Goal: Task Accomplishment & Management: Complete application form

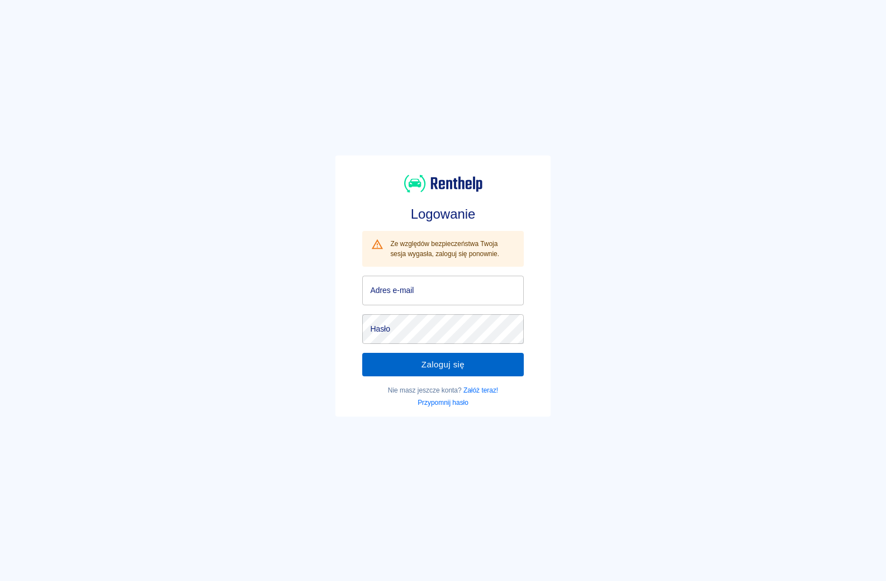
type input "[EMAIL_ADDRESS][DOMAIN_NAME]"
click at [433, 361] on button "Zaloguj się" at bounding box center [442, 364] width 161 height 23
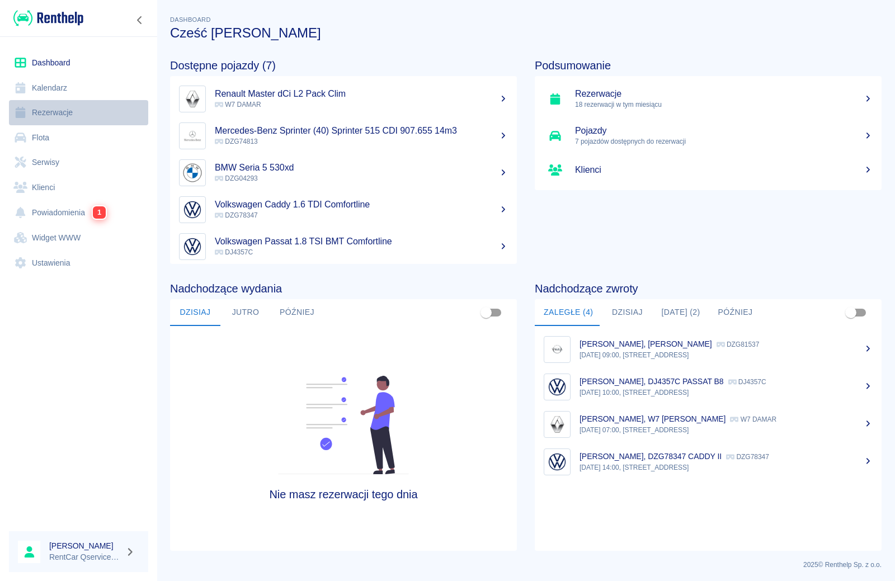
drag, startPoint x: 49, startPoint y: 116, endPoint x: 55, endPoint y: 117, distance: 6.8
click at [49, 117] on link "Rezerwacje" at bounding box center [78, 112] width 139 height 25
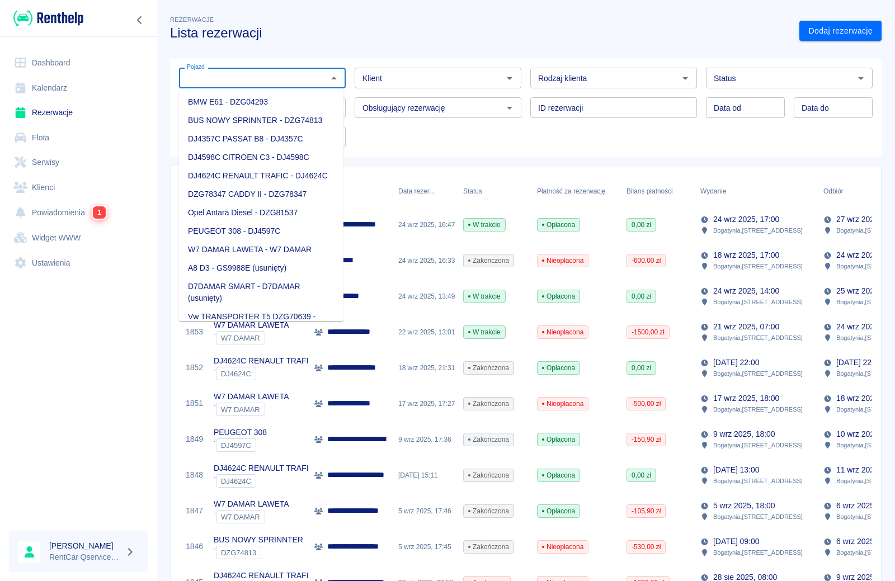
click at [278, 78] on input "Pojazd" at bounding box center [252, 78] width 141 height 14
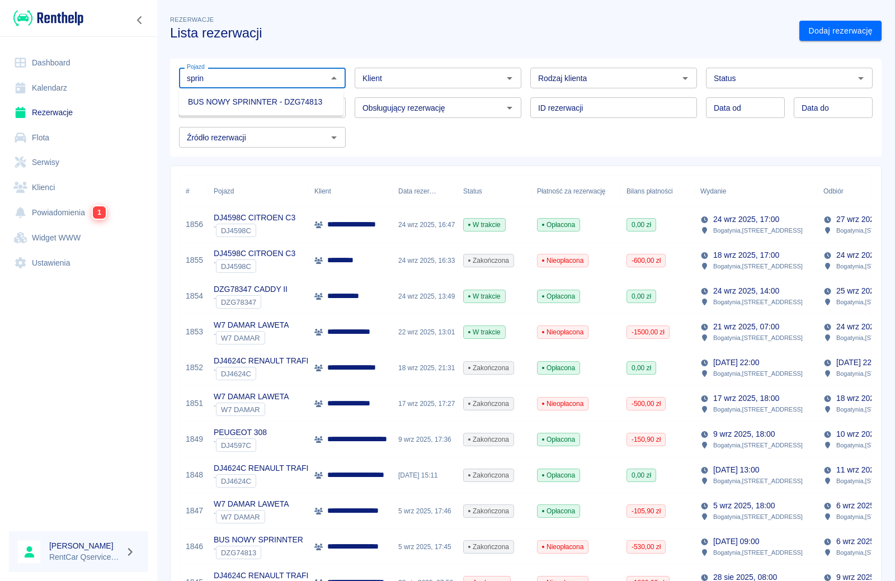
click at [275, 101] on li "BUS NOWY SPRINNTER - DZG74813" at bounding box center [261, 102] width 164 height 18
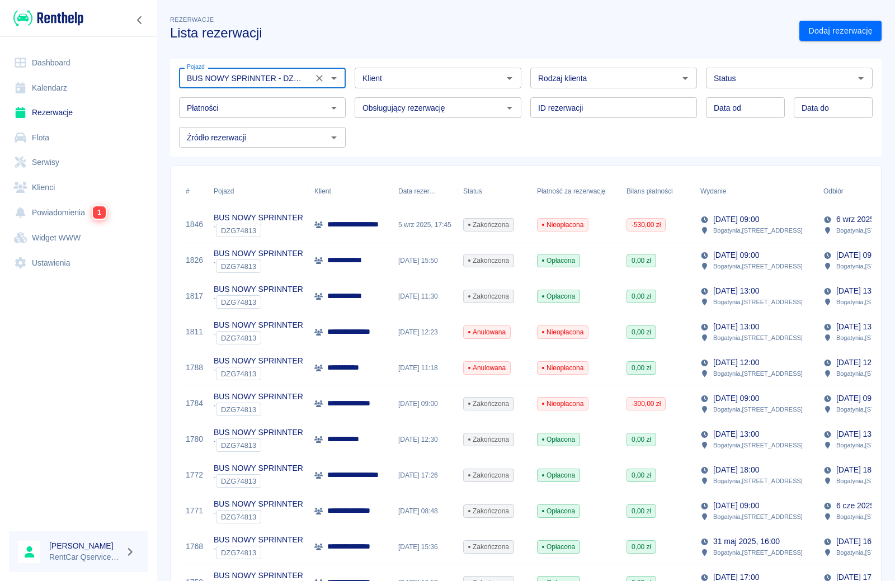
type input "BUS NOWY SPRINNTER - DZG74813"
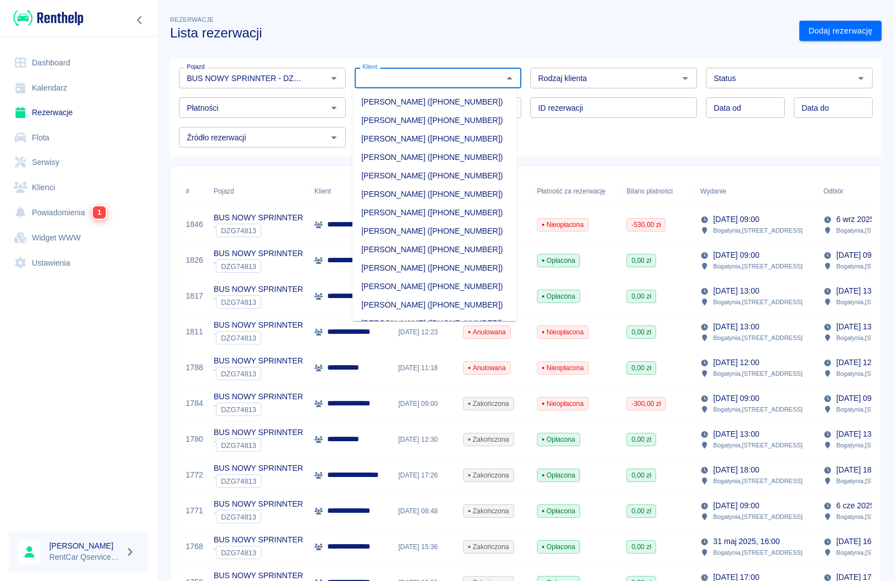
click at [460, 78] on input "Klient" at bounding box center [428, 78] width 141 height 14
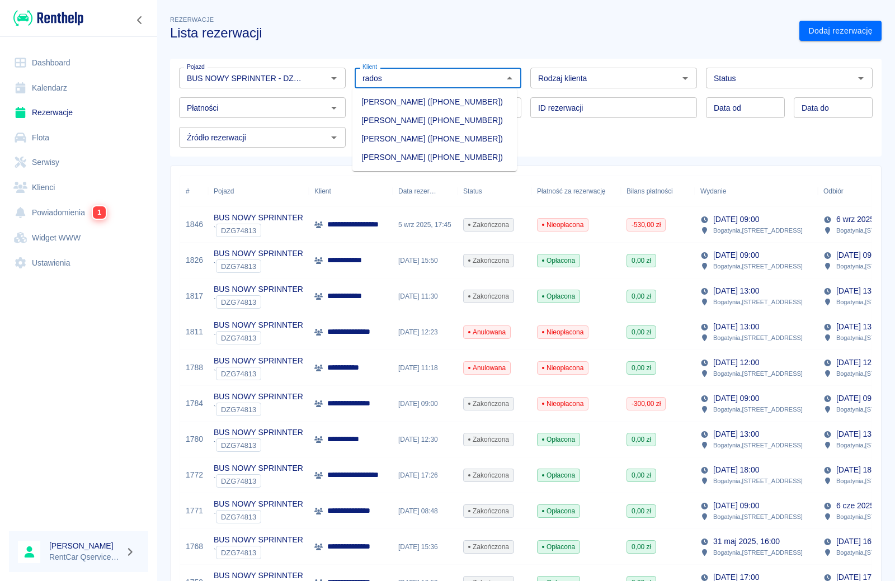
click at [386, 148] on li "[PERSON_NAME] ([PHONE_NUMBER])" at bounding box center [434, 139] width 164 height 18
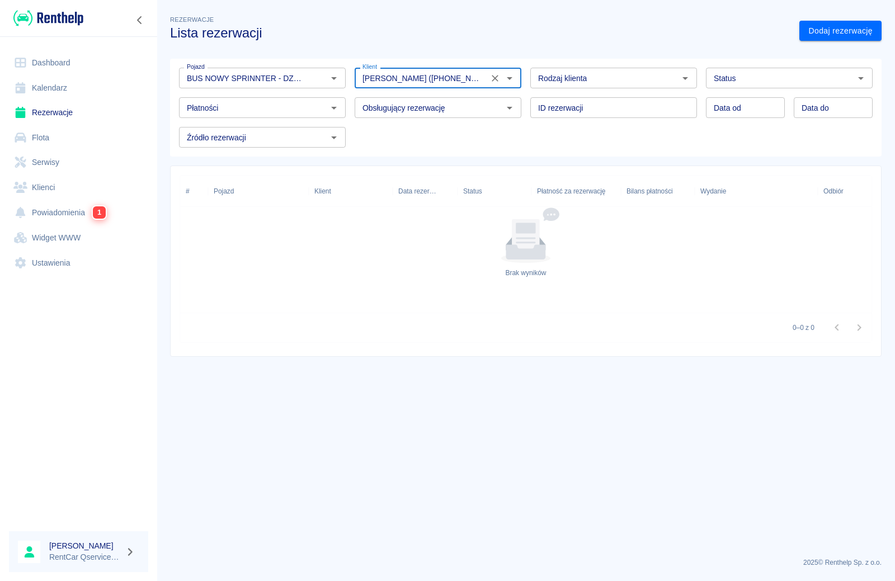
type input "[PERSON_NAME] ([PHONE_NUMBER])"
click at [51, 112] on link "Rezerwacje" at bounding box center [78, 112] width 139 height 25
click at [40, 139] on link "Flota" at bounding box center [78, 137] width 139 height 25
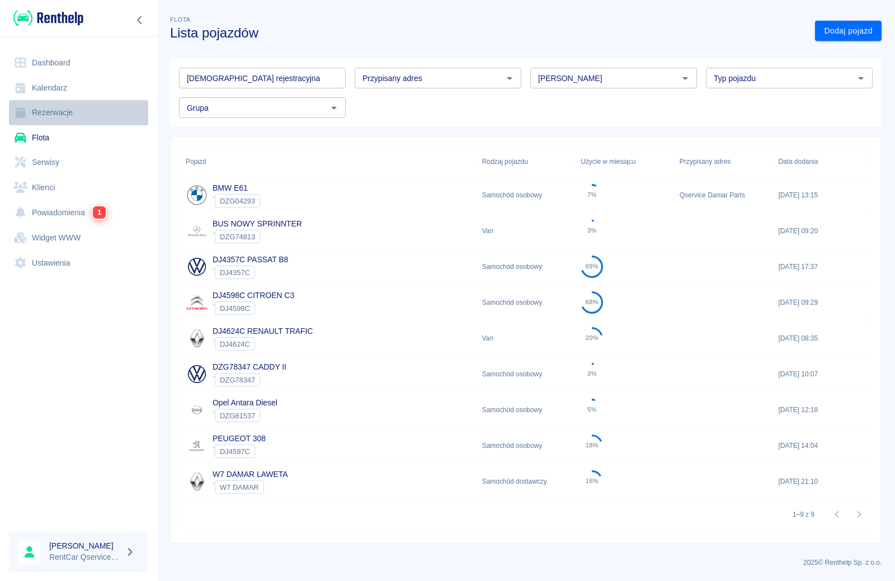
click at [46, 113] on link "Rezerwacje" at bounding box center [78, 112] width 139 height 25
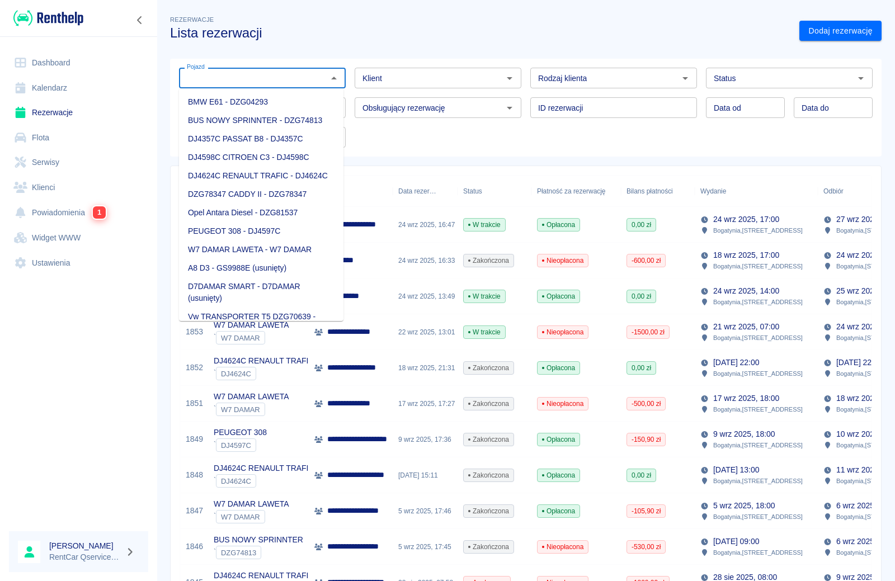
click at [271, 82] on input "Pojazd" at bounding box center [252, 78] width 141 height 14
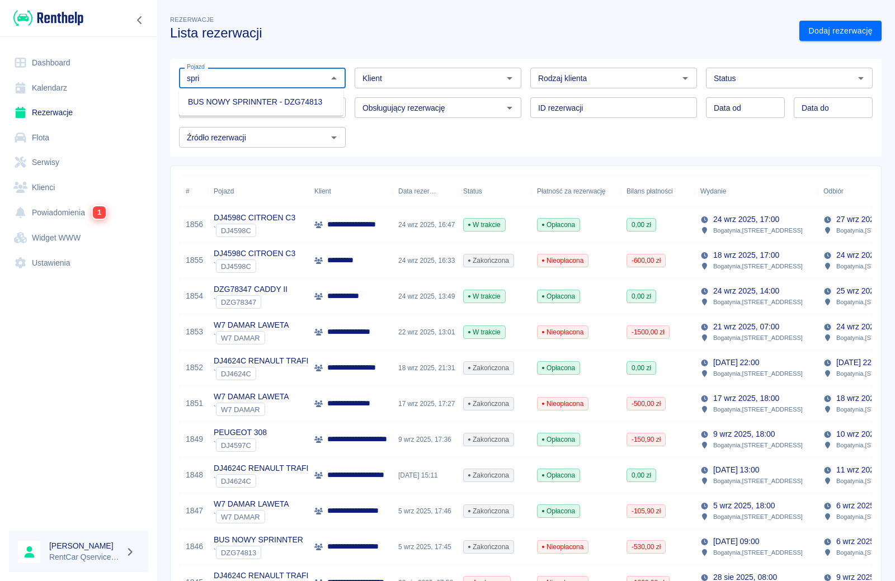
click at [222, 105] on li "BUS NOWY SPRINNTER - DZG74813" at bounding box center [261, 102] width 164 height 18
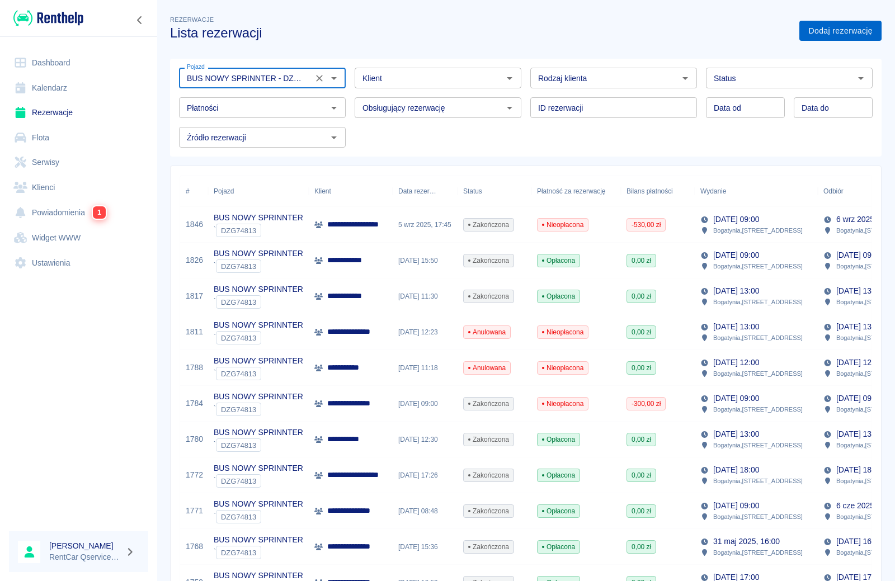
type input "BUS NOWY SPRINNTER - DZG74813"
click at [832, 31] on link "Dodaj rezerwację" at bounding box center [840, 31] width 82 height 21
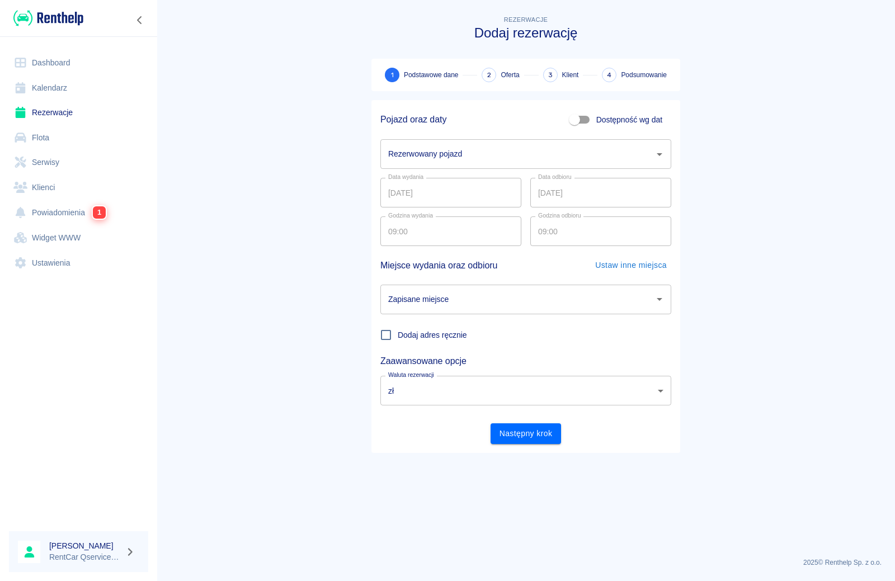
click at [455, 157] on input "Rezerwowany pojazd" at bounding box center [517, 154] width 264 height 20
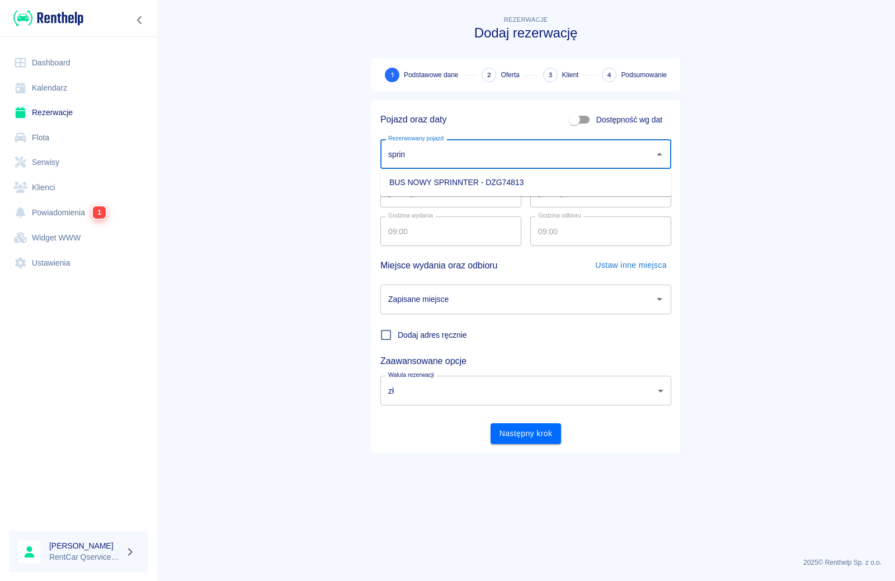
click at [459, 181] on li "BUS NOWY SPRINNTER - DZG74813" at bounding box center [525, 182] width 291 height 18
type input "BUS NOWY SPRINNTER - DZG74813"
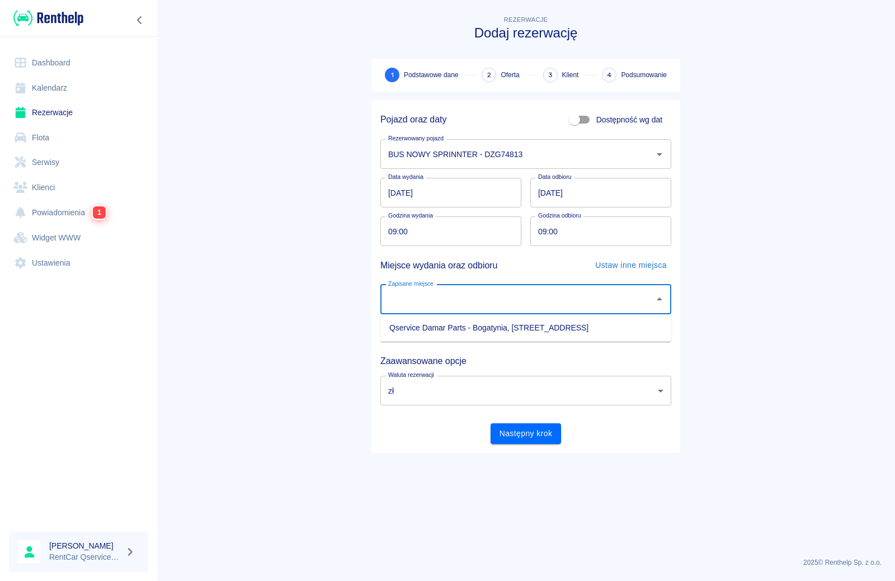
click at [438, 298] on input "Zapisane miejsce" at bounding box center [517, 300] width 264 height 20
click at [445, 328] on li "Qservice Damar Parts - Bogatynia, [STREET_ADDRESS]" at bounding box center [525, 328] width 291 height 18
type input "Qservice Damar Parts - Bogatynia, [STREET_ADDRESS]"
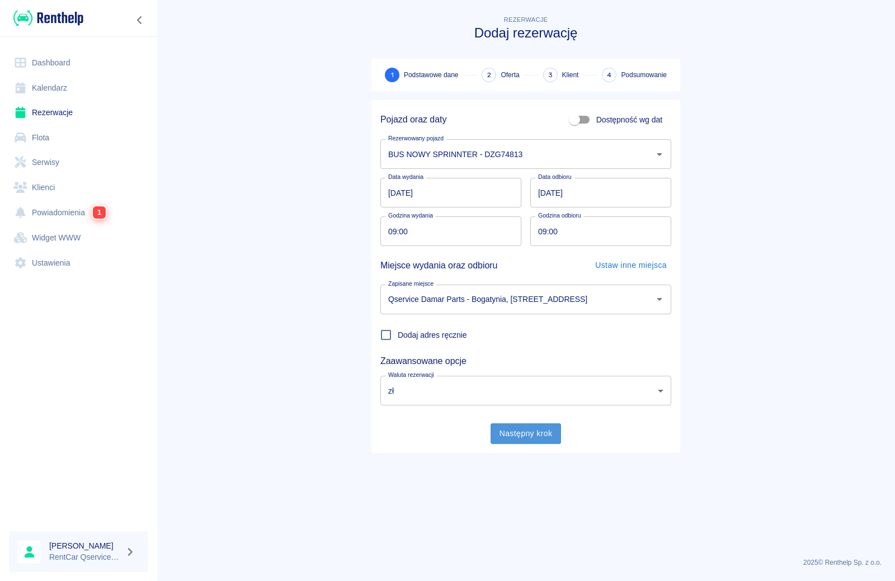
click at [517, 431] on button "Następny krok" at bounding box center [525, 433] width 71 height 21
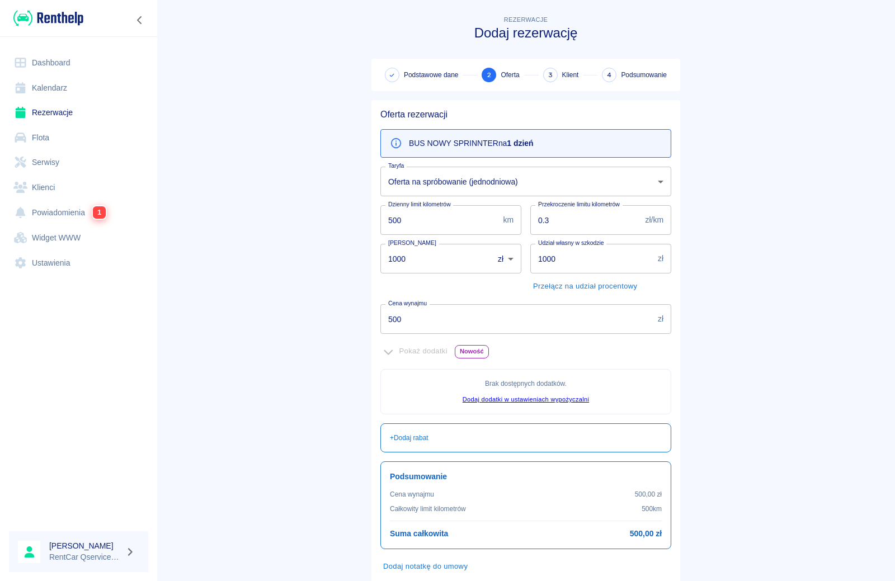
click at [463, 181] on body "Używamy plików Cookies, by zapewnić Ci najlepsze możliwe doświadczenie. Aby dow…" at bounding box center [447, 290] width 895 height 581
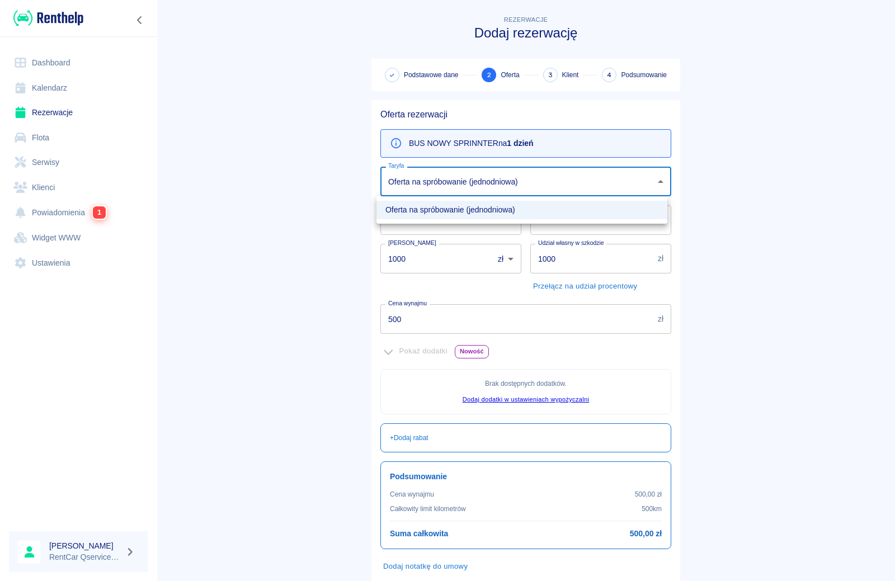
click at [313, 271] on div at bounding box center [447, 290] width 895 height 581
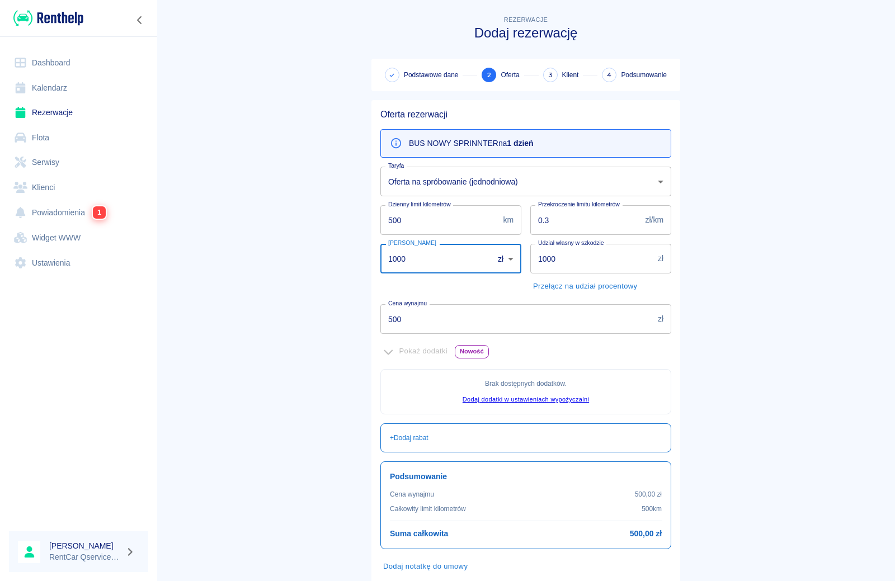
drag, startPoint x: 433, startPoint y: 258, endPoint x: 317, endPoint y: 245, distance: 116.5
click at [317, 245] on main "Rezerwacje Dodaj rezerwację Podstawowe dane 2 Oferta 3 Klient 4 Podsumowanie Of…" at bounding box center [526, 313] width 738 height 600
type input "1"
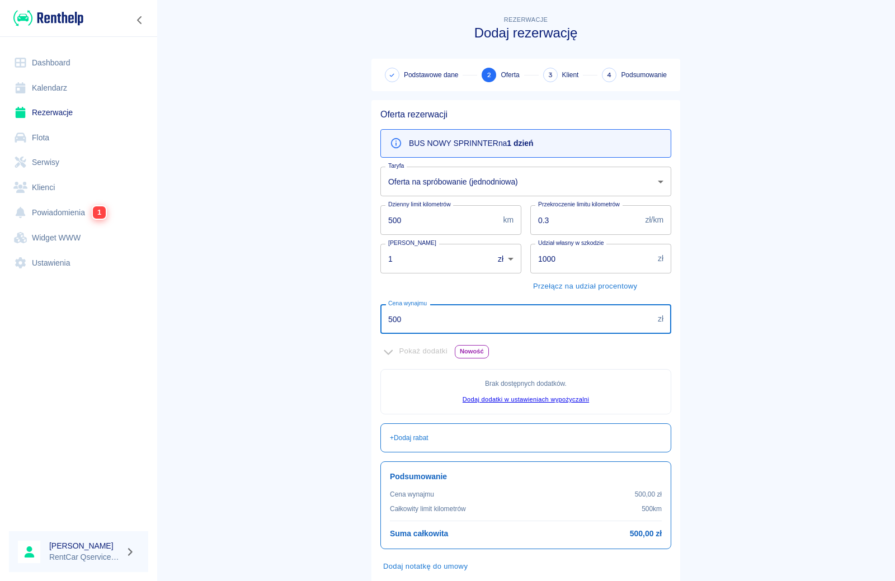
drag, startPoint x: 425, startPoint y: 317, endPoint x: 287, endPoint y: 311, distance: 138.2
click at [287, 311] on main "Rezerwacje Dodaj rezerwację Podstawowe dane 2 Oferta 3 Klient 4 Podsumowanie Of…" at bounding box center [526, 313] width 738 height 600
type input "300"
click at [285, 311] on main "Rezerwacje Dodaj rezerwację Podstawowe dane 2 Oferta 3 Klient 4 Podsumowanie Of…" at bounding box center [526, 313] width 738 height 600
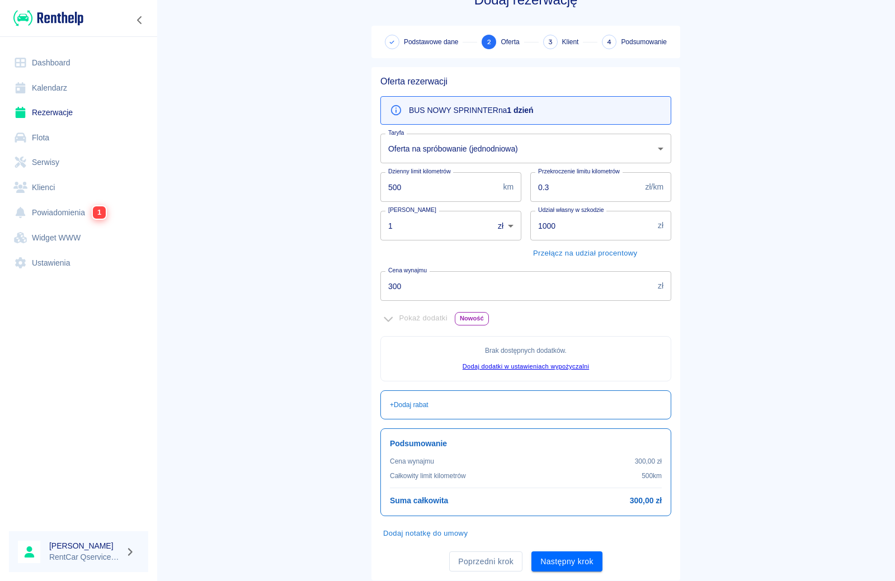
scroll to position [65, 0]
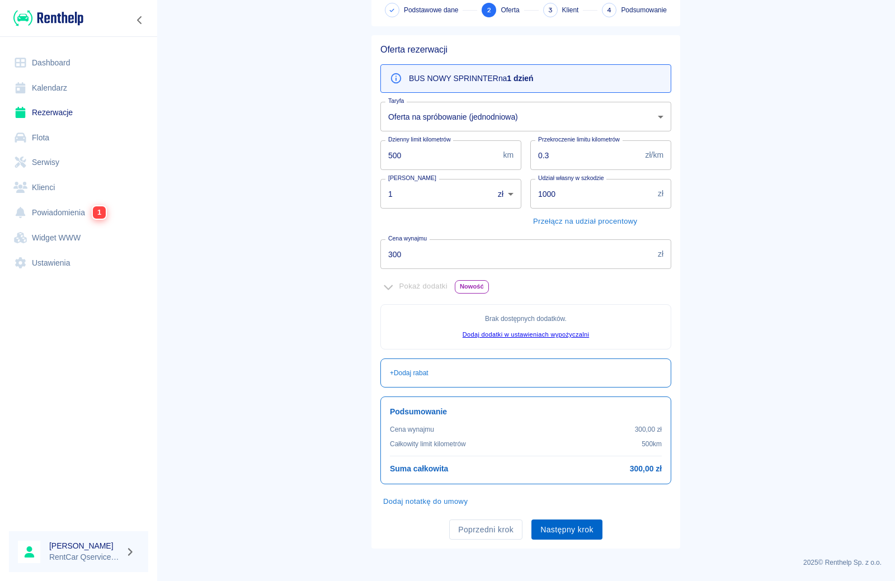
click at [560, 532] on button "Następny krok" at bounding box center [566, 530] width 71 height 21
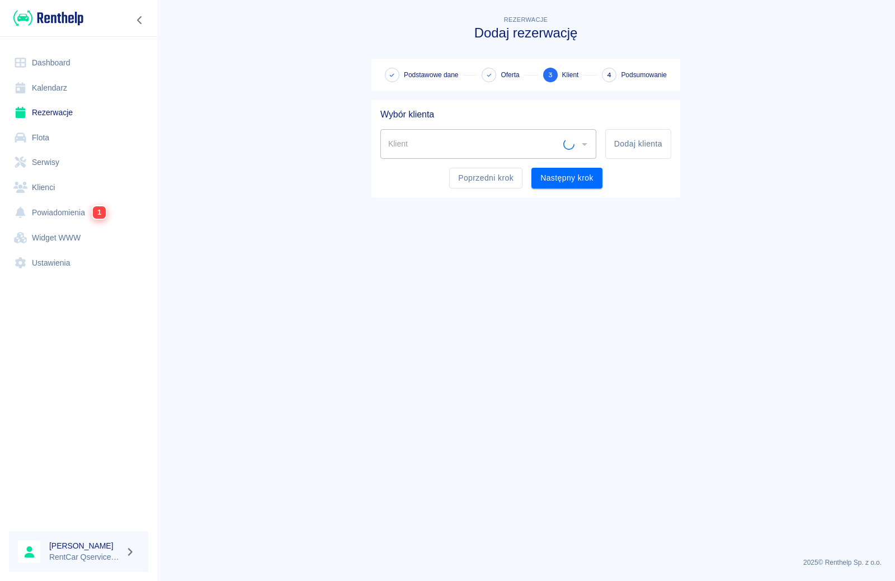
scroll to position [0, 0]
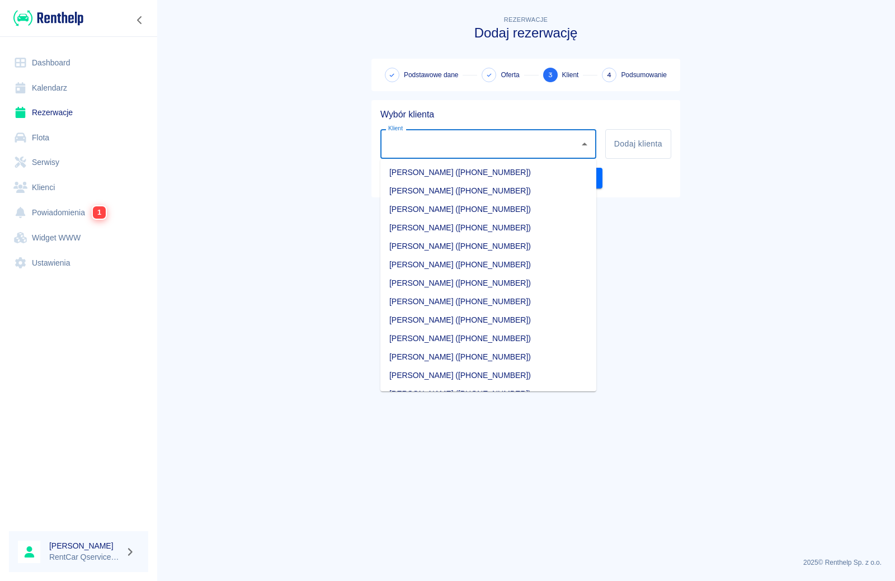
click at [468, 140] on input "Klient" at bounding box center [479, 144] width 189 height 20
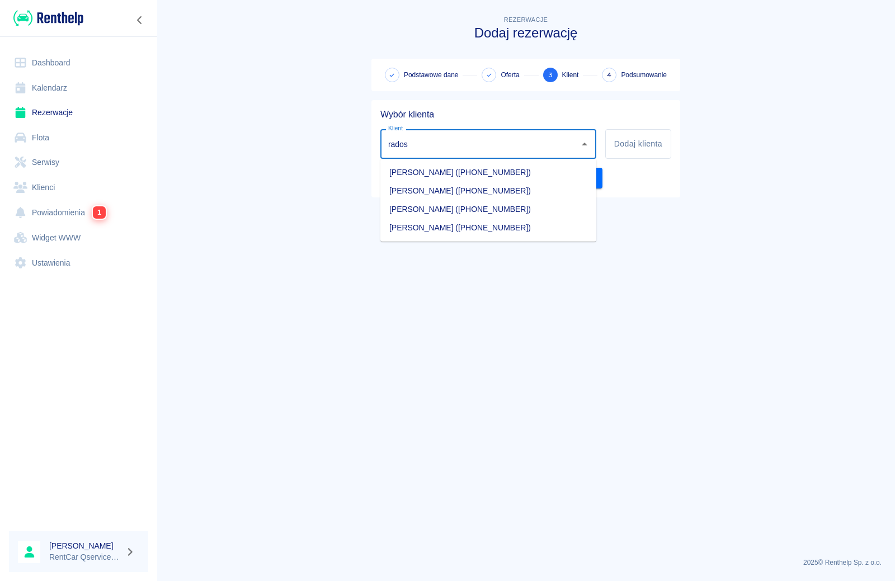
click at [461, 213] on li "[PERSON_NAME] ([PHONE_NUMBER])" at bounding box center [488, 209] width 216 height 18
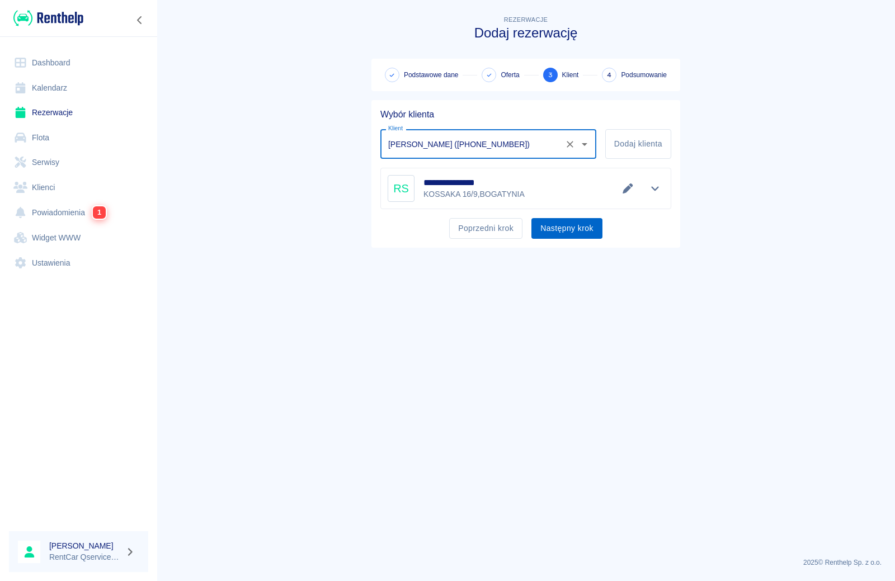
type input "[PERSON_NAME] ([PHONE_NUMBER])"
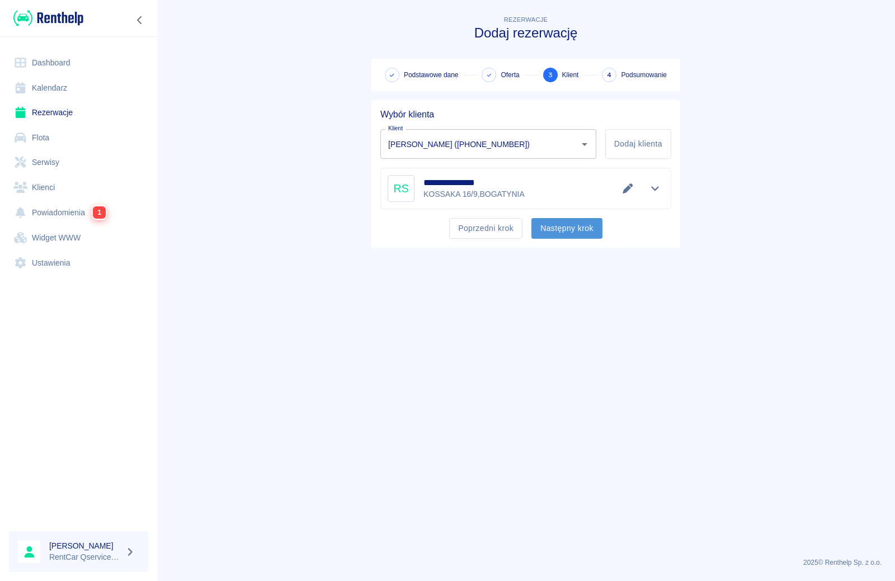
click at [564, 230] on button "Następny krok" at bounding box center [566, 228] width 71 height 21
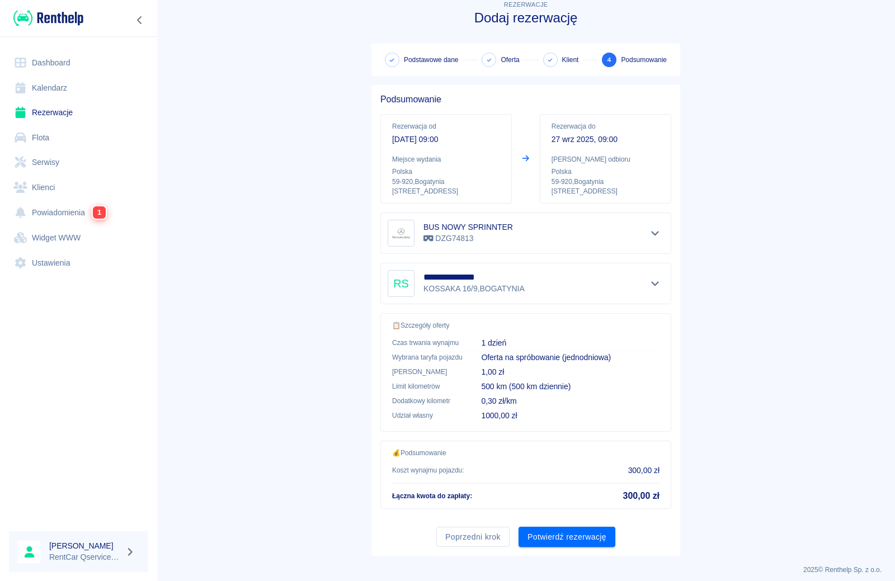
scroll to position [22, 0]
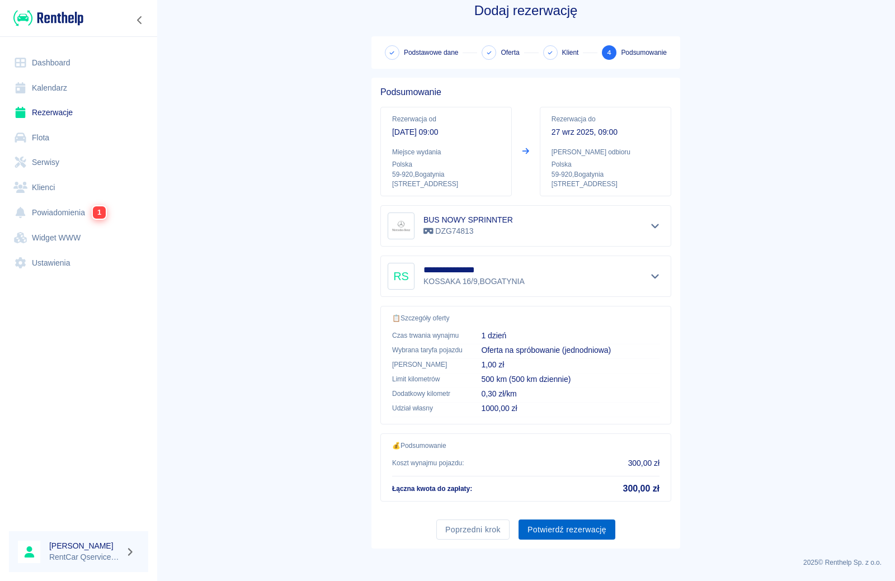
click at [587, 526] on button "Potwierdź rezerwację" at bounding box center [566, 530] width 97 height 21
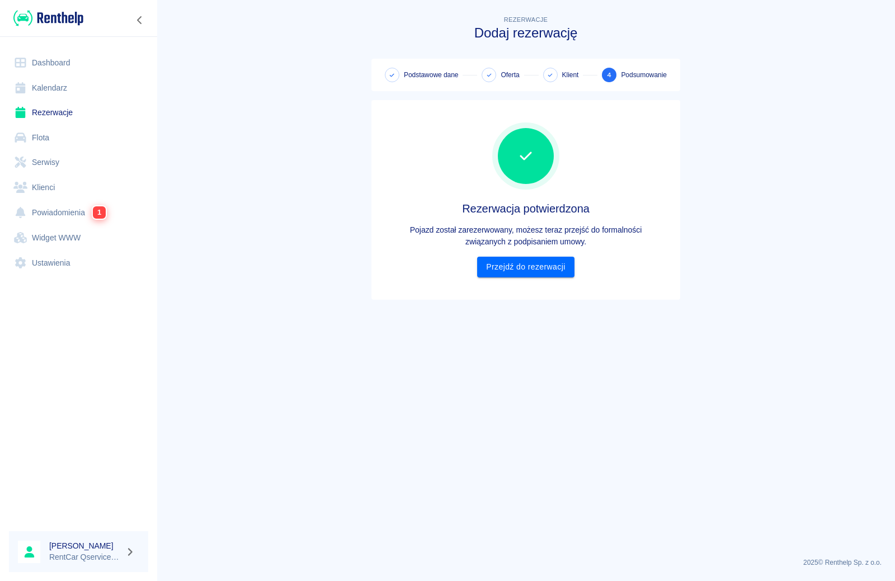
scroll to position [0, 0]
click at [528, 264] on link "Przejdź do rezerwacji" at bounding box center [525, 267] width 97 height 21
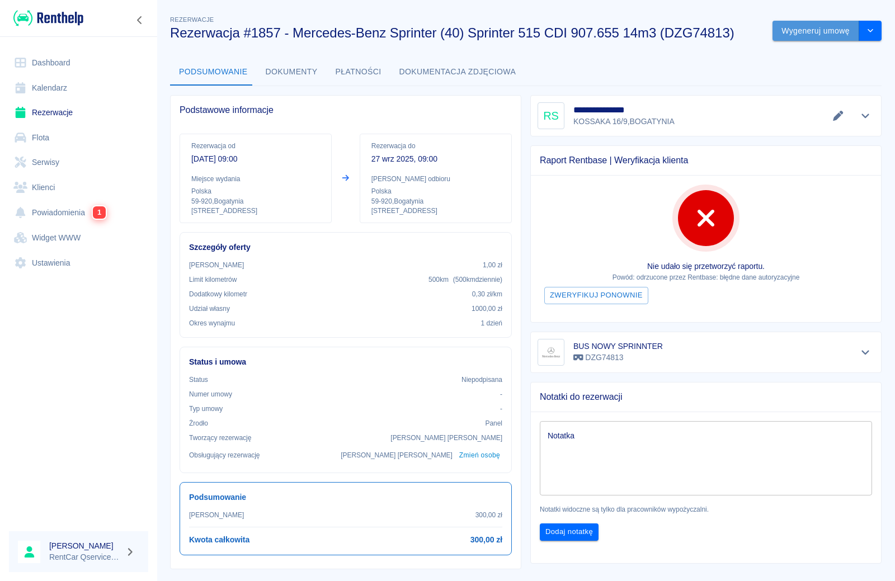
click at [824, 36] on button "Wygeneruj umowę" at bounding box center [815, 31] width 87 height 21
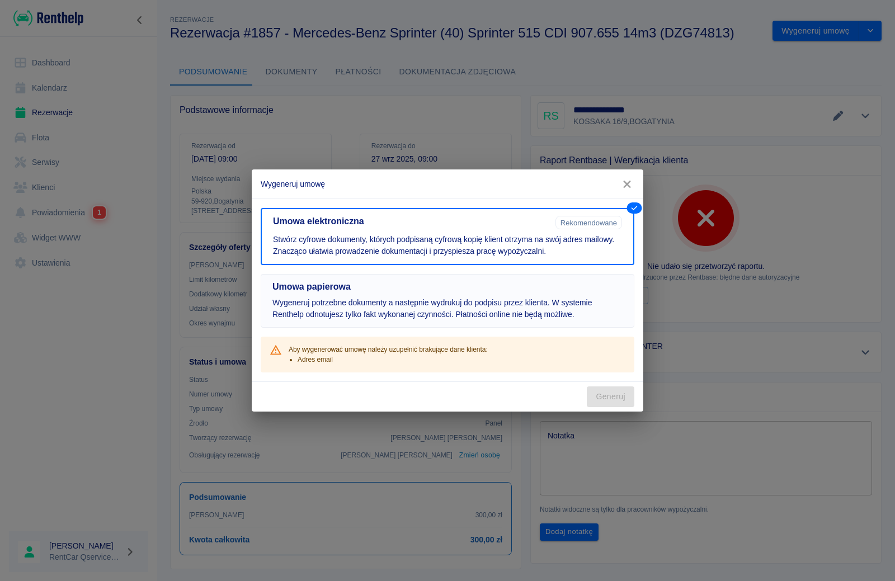
click at [507, 309] on p "Wygeneruj potrzebne dokumenty a następnie wydrukuj do podpisu przez klienta. W …" at bounding box center [447, 308] width 350 height 23
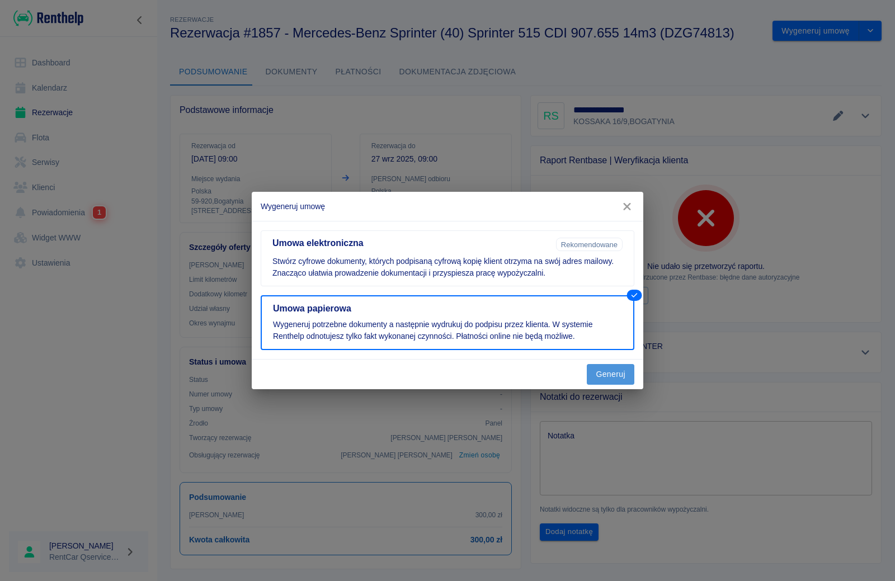
click at [603, 372] on button "Generuj" at bounding box center [611, 374] width 48 height 21
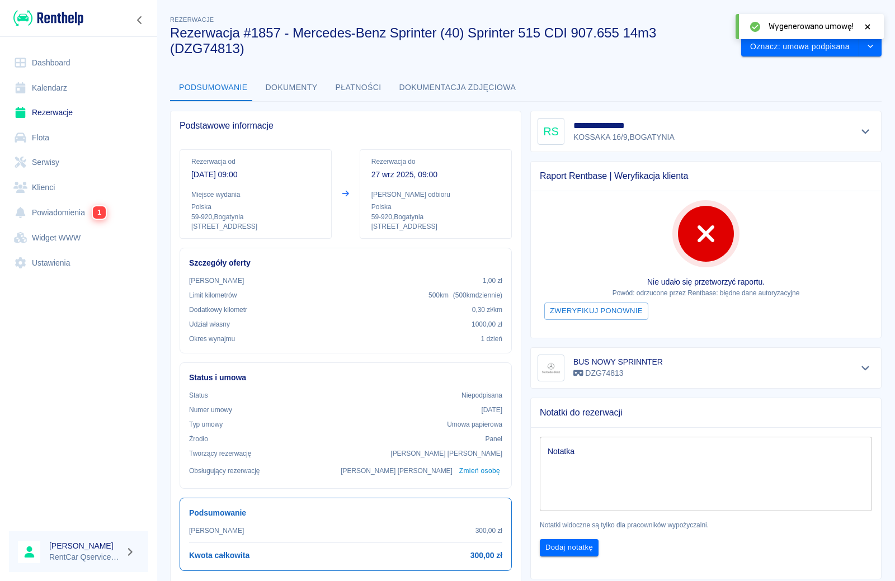
click at [868, 27] on icon at bounding box center [867, 26] width 5 height 5
click at [827, 36] on button "Oznacz: umowa podpisana" at bounding box center [800, 46] width 118 height 21
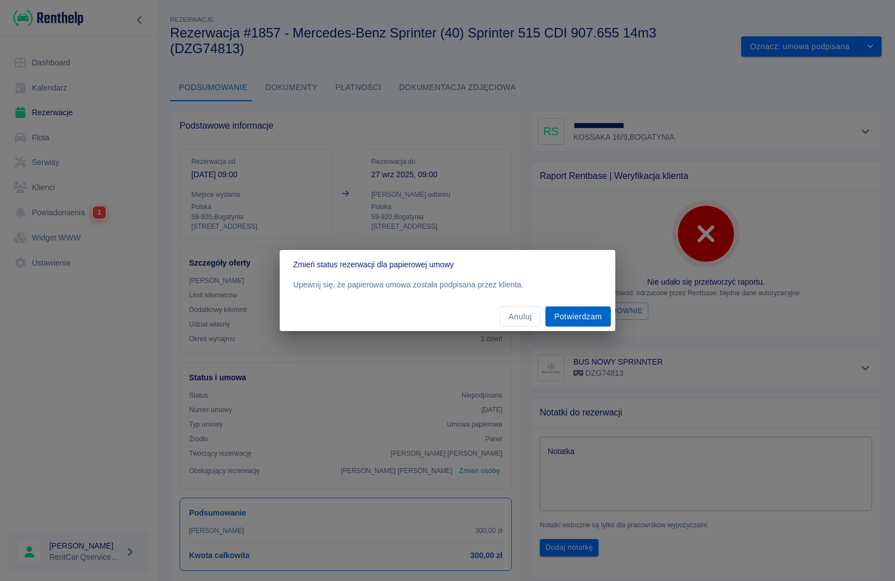
click at [584, 312] on button "Potwierdzam" at bounding box center [577, 316] width 65 height 21
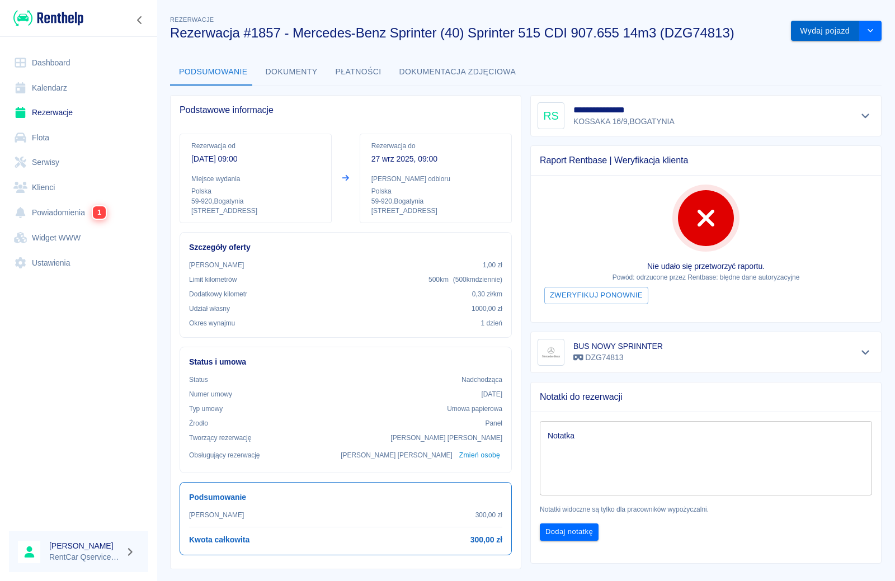
click at [822, 32] on button "Wydaj pojazd" at bounding box center [825, 31] width 68 height 21
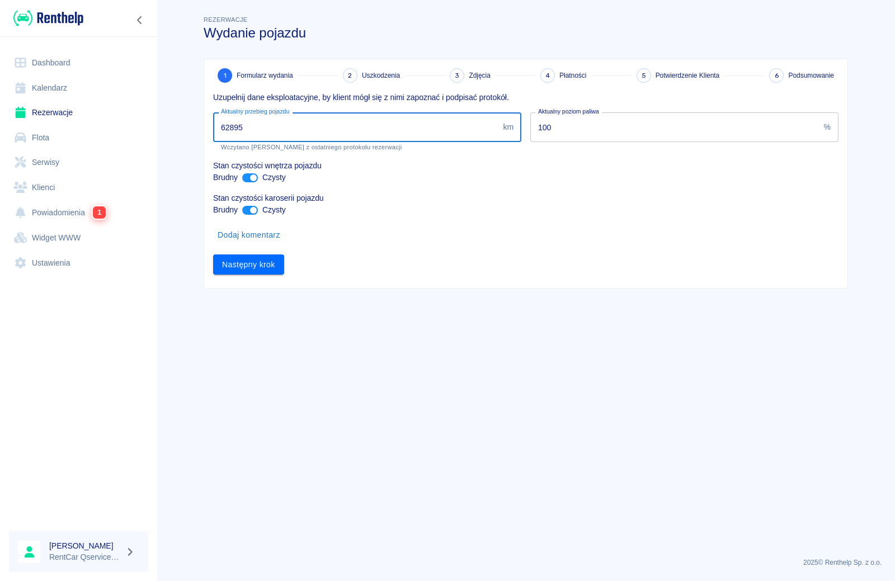
click at [300, 125] on input "62895" at bounding box center [355, 127] width 285 height 30
type input "63520"
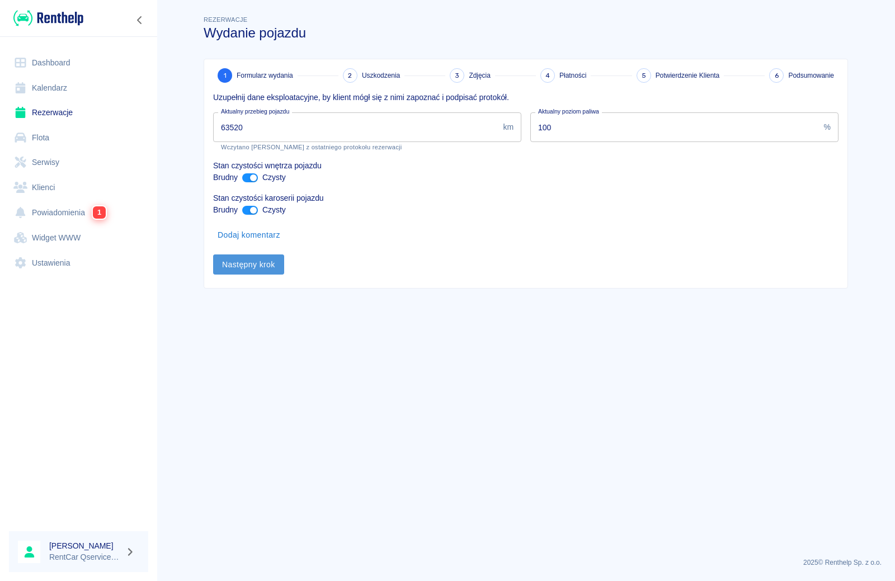
click at [261, 268] on button "Następny krok" at bounding box center [248, 264] width 71 height 21
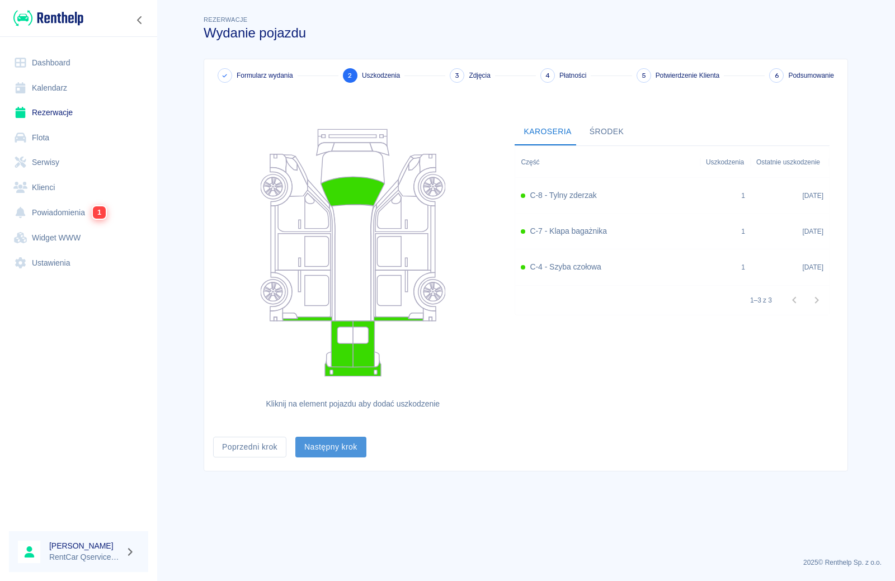
click at [334, 451] on button "Następny krok" at bounding box center [330, 447] width 71 height 21
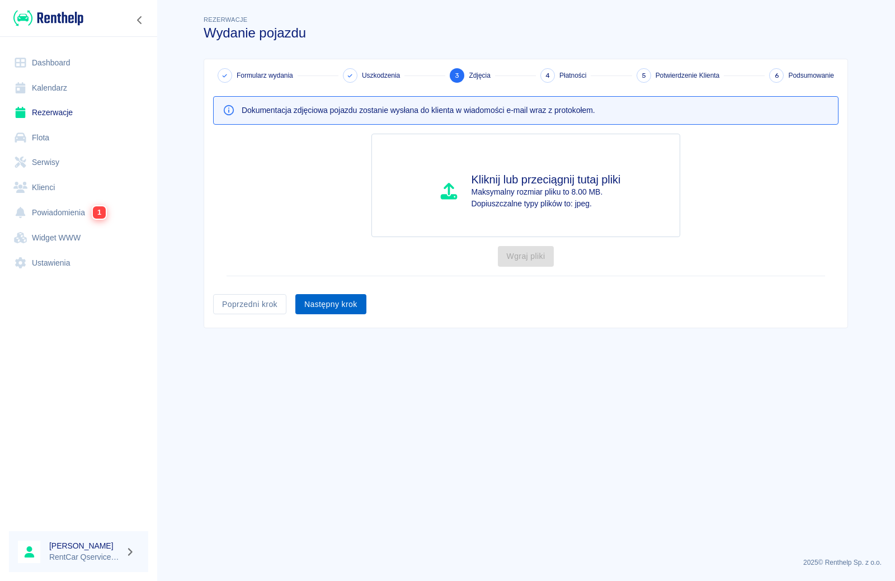
click at [350, 301] on button "Następny krok" at bounding box center [330, 304] width 71 height 21
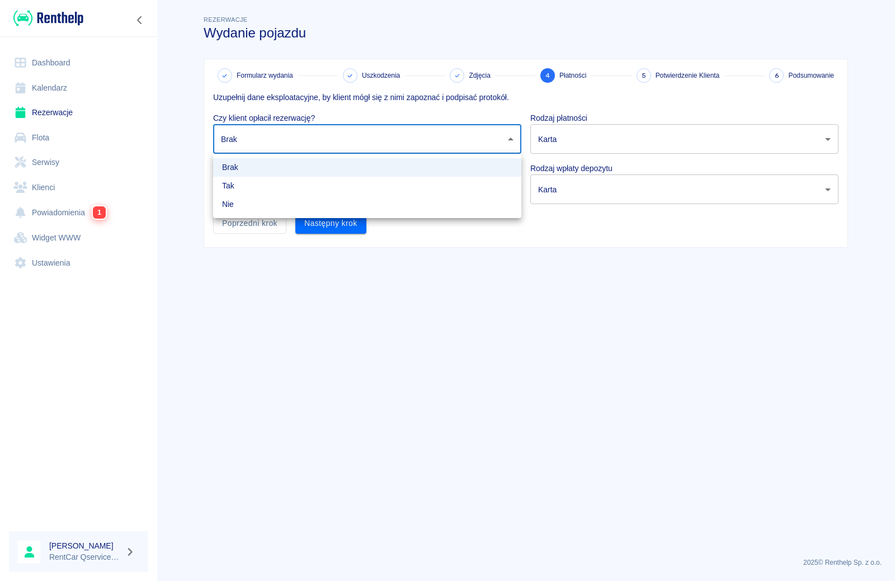
click at [362, 135] on body "Używamy plików Cookies, by zapewnić Ci najlepsze możliwe doświadczenie. Aby dow…" at bounding box center [447, 290] width 895 height 581
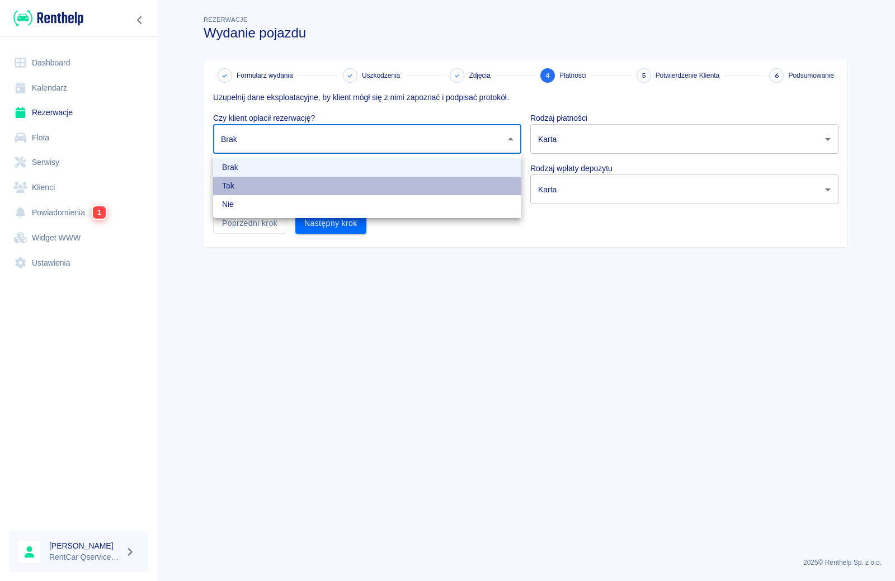
click at [349, 191] on li "Tak" at bounding box center [367, 186] width 308 height 18
type input "true"
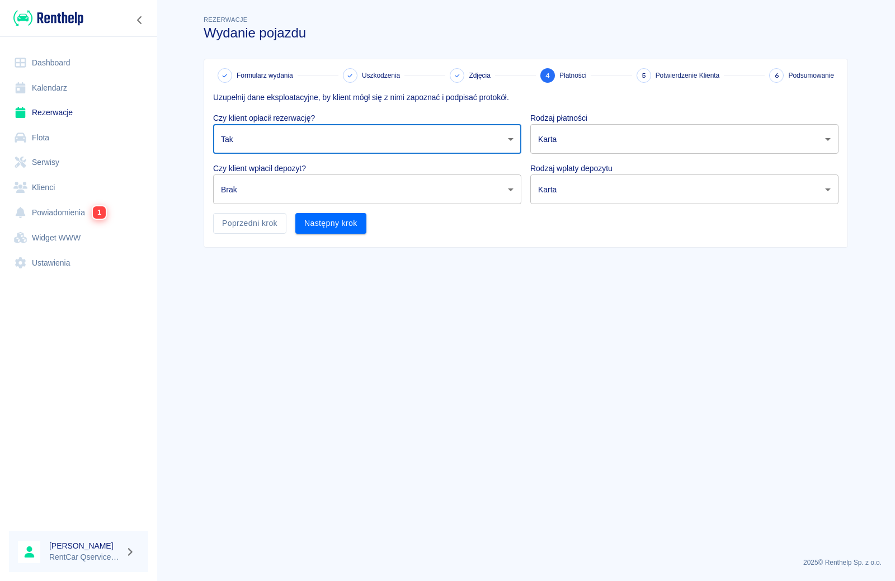
click at [349, 188] on body "Używamy plików Cookies, by zapewnić Ci najlepsze możliwe doświadczenie. Aby dow…" at bounding box center [447, 290] width 895 height 581
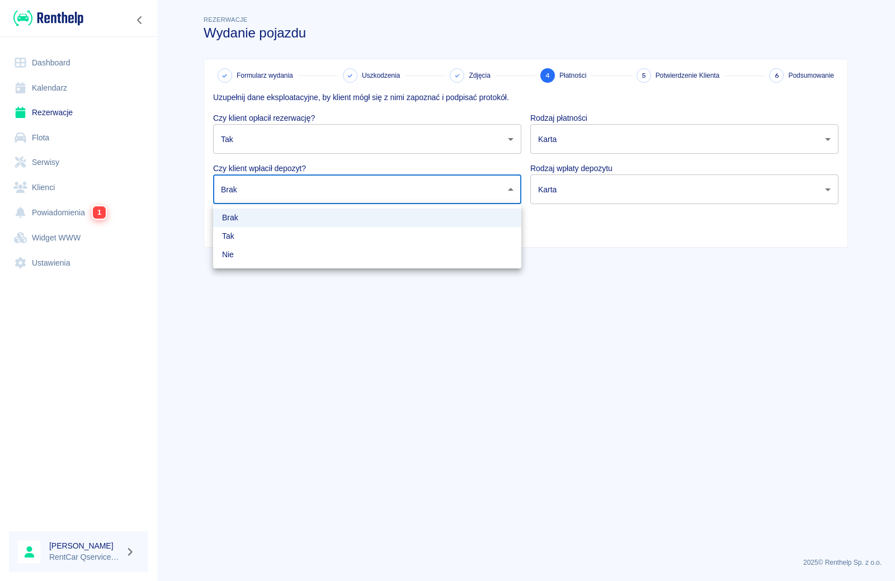
click at [336, 234] on li "Tak" at bounding box center [367, 236] width 308 height 18
type input "true"
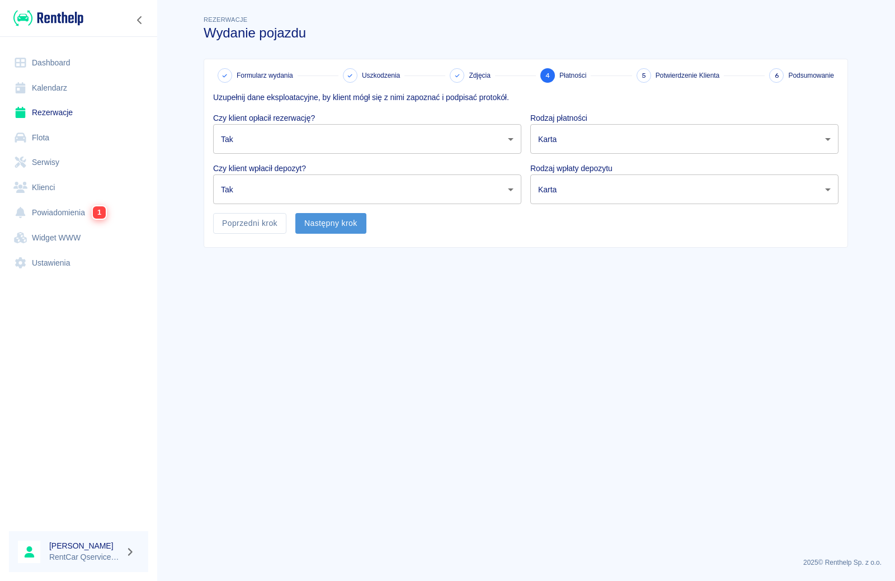
click at [336, 224] on button "Następny krok" at bounding box center [330, 223] width 71 height 21
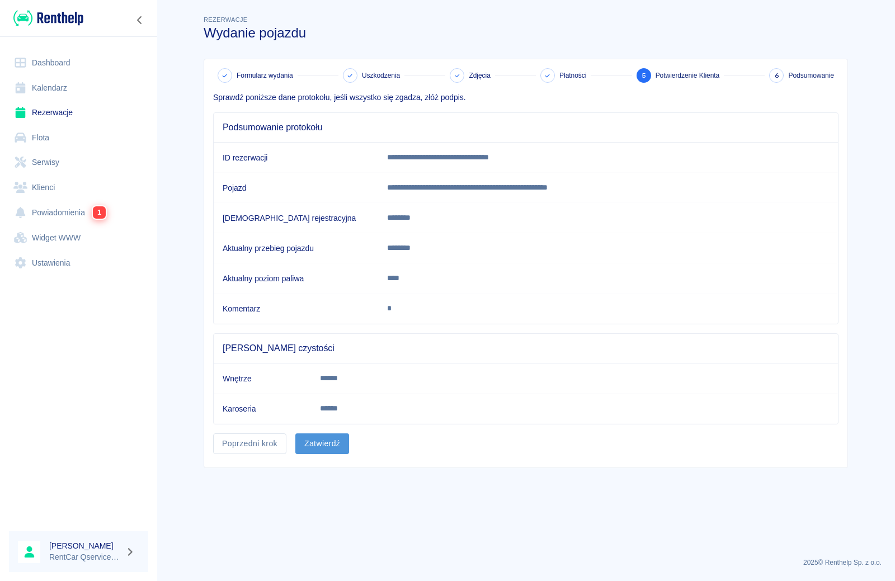
click at [330, 445] on button "Zatwierdź" at bounding box center [322, 443] width 54 height 21
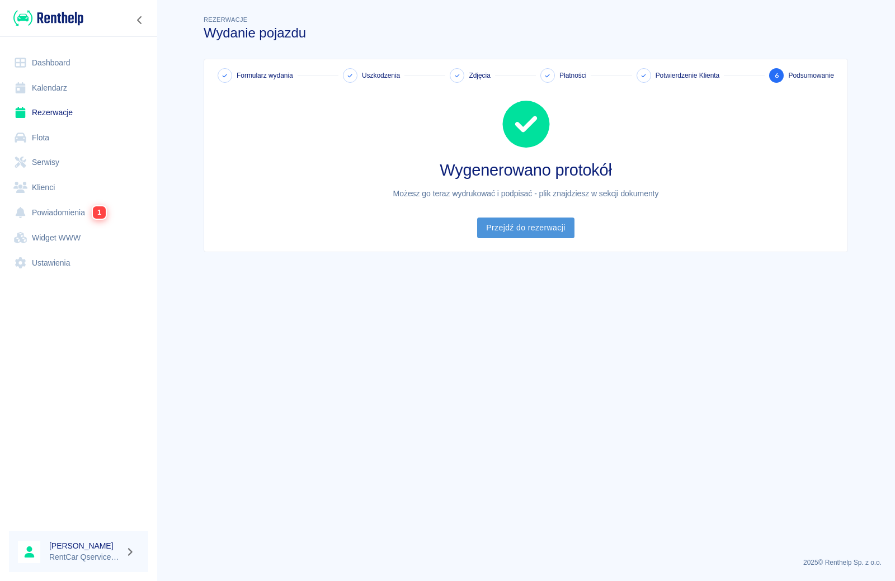
click at [526, 228] on link "Przejdź do rezerwacji" at bounding box center [525, 228] width 97 height 21
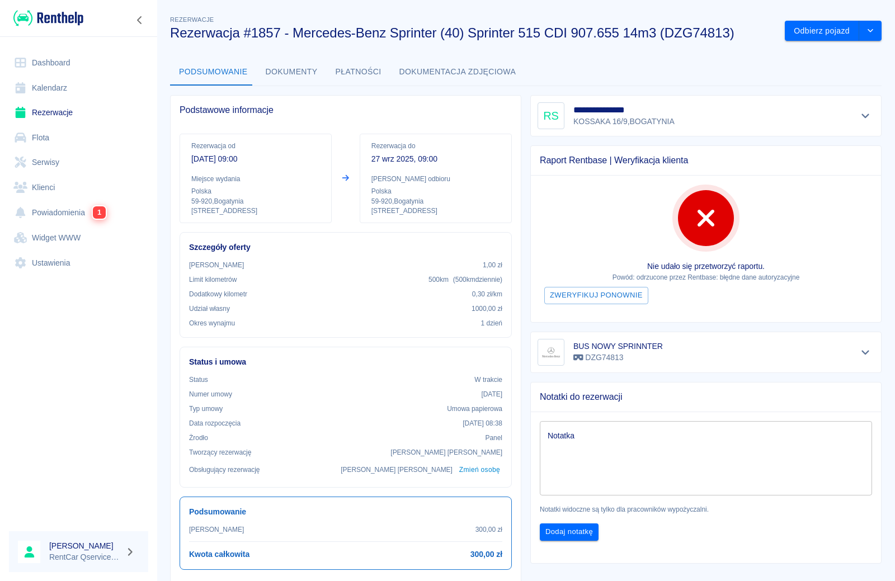
click at [285, 73] on button "Dokumenty" at bounding box center [292, 72] width 70 height 27
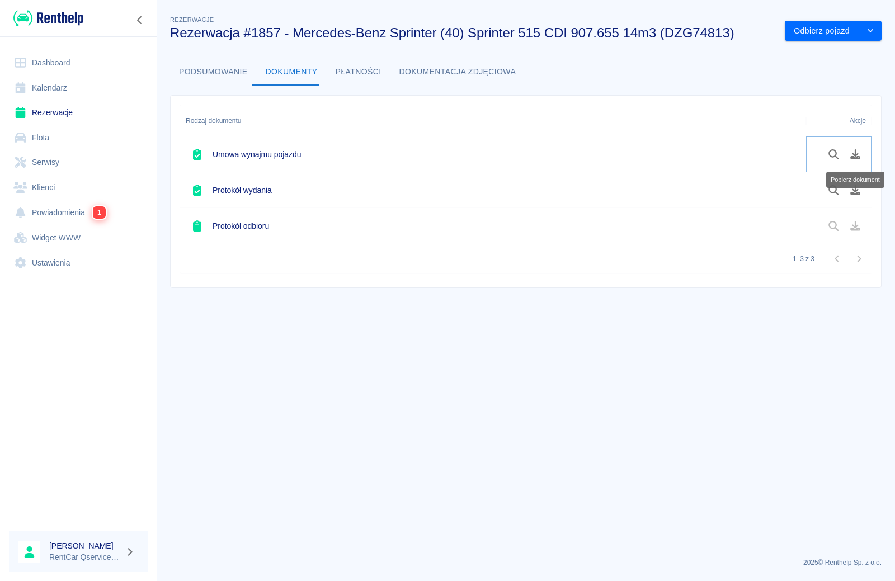
click at [855, 154] on icon "Pobierz dokument" at bounding box center [855, 154] width 10 height 10
click at [852, 183] on button "Pobierz dokument" at bounding box center [855, 190] width 22 height 19
click at [852, 189] on icon "Pobierz dokument" at bounding box center [855, 190] width 13 height 10
